Goal: Information Seeking & Learning: Learn about a topic

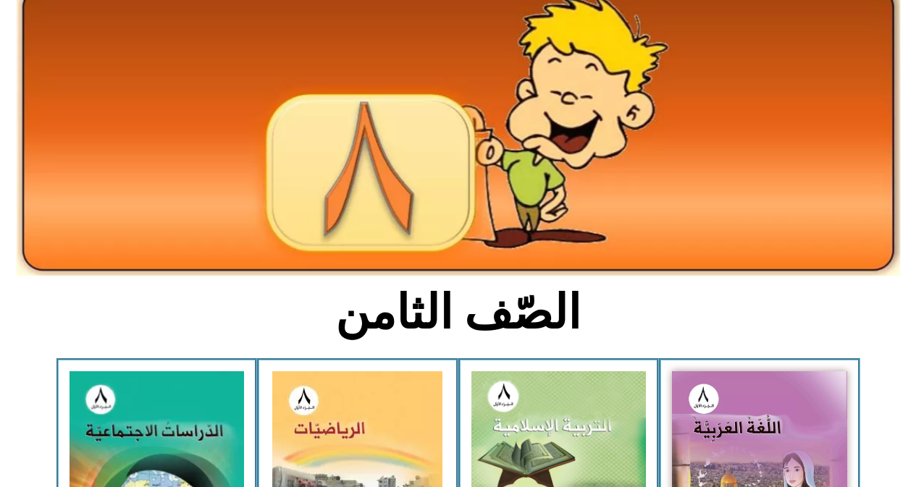
drag, startPoint x: 919, startPoint y: 81, endPoint x: 923, endPoint y: 114, distance: 33.5
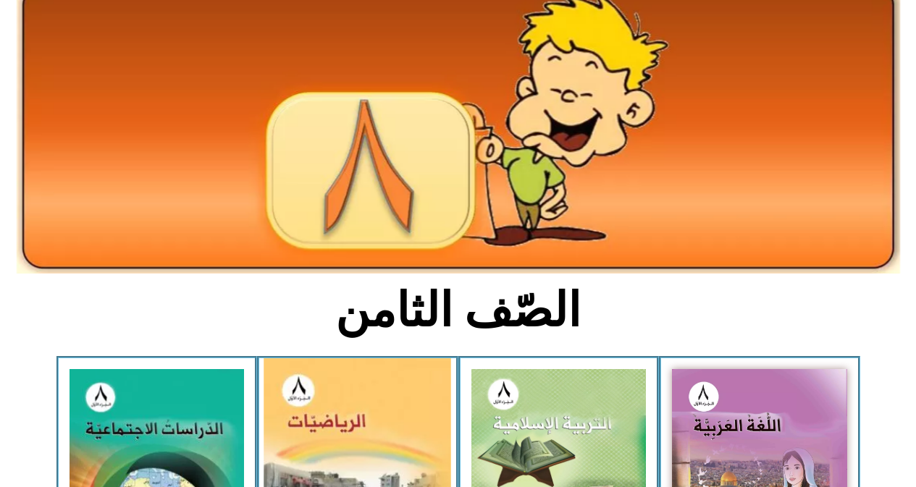
click at [345, 415] on img at bounding box center [357, 477] width 187 height 239
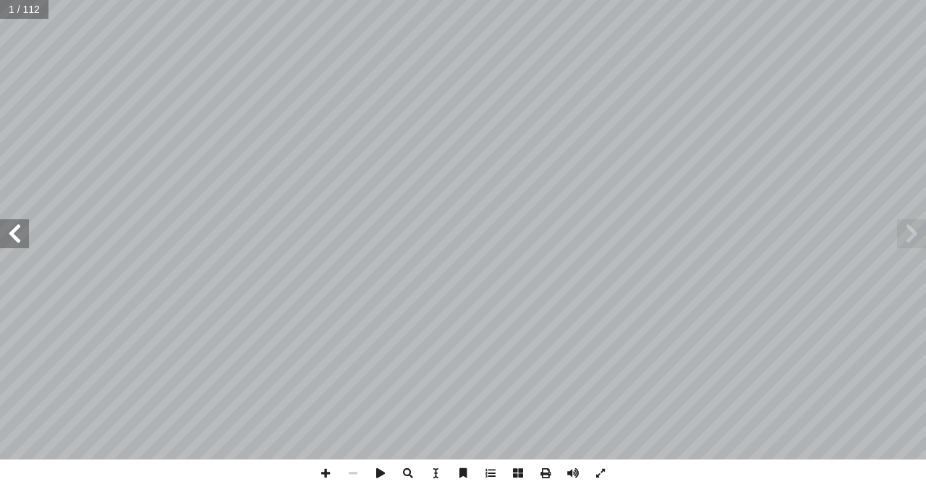
click at [14, 237] on span at bounding box center [14, 233] width 29 height 29
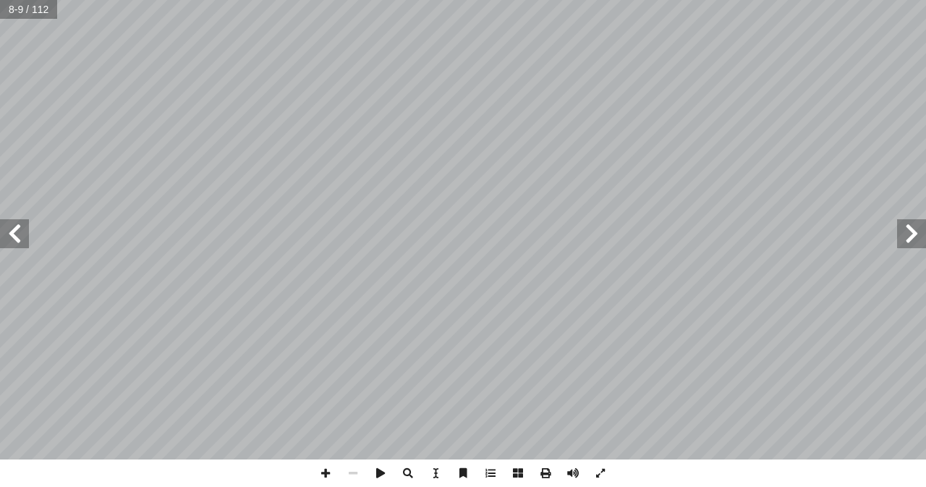
click at [20, 234] on span at bounding box center [14, 233] width 29 height 29
click at [320, 473] on span at bounding box center [326, 474] width 28 height 28
